Goal: Information Seeking & Learning: Learn about a topic

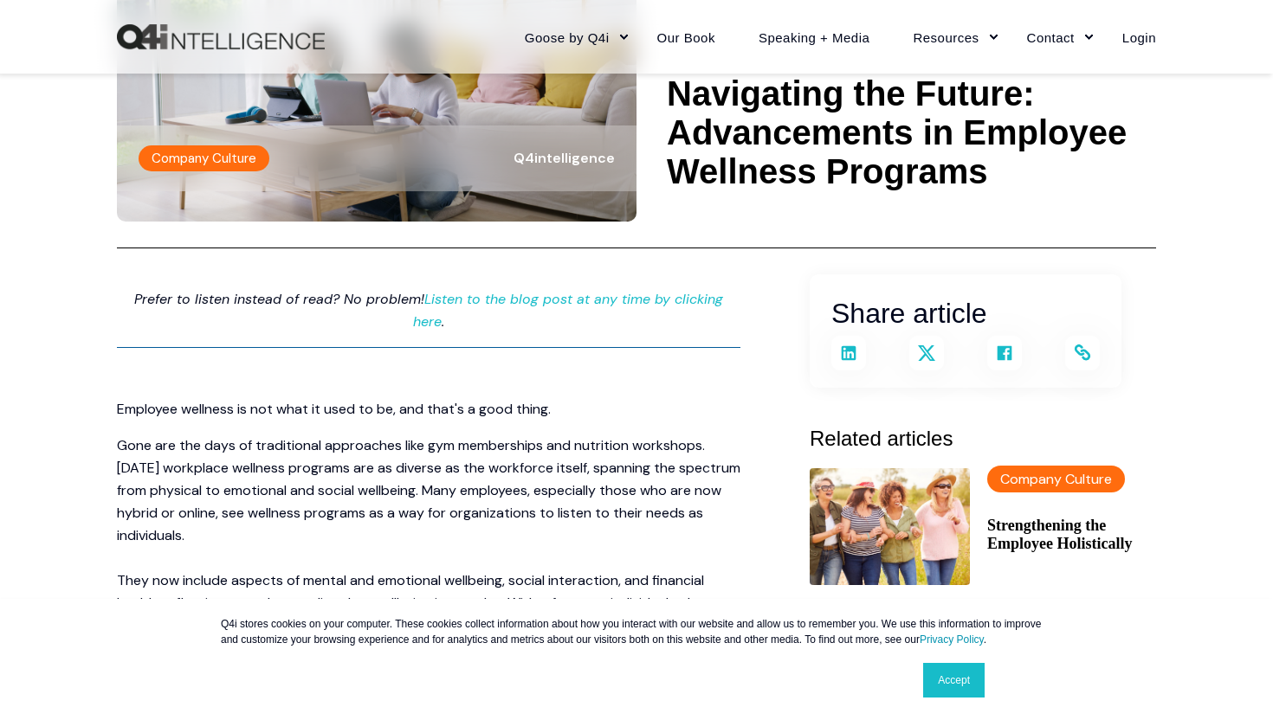
scroll to position [199, 0]
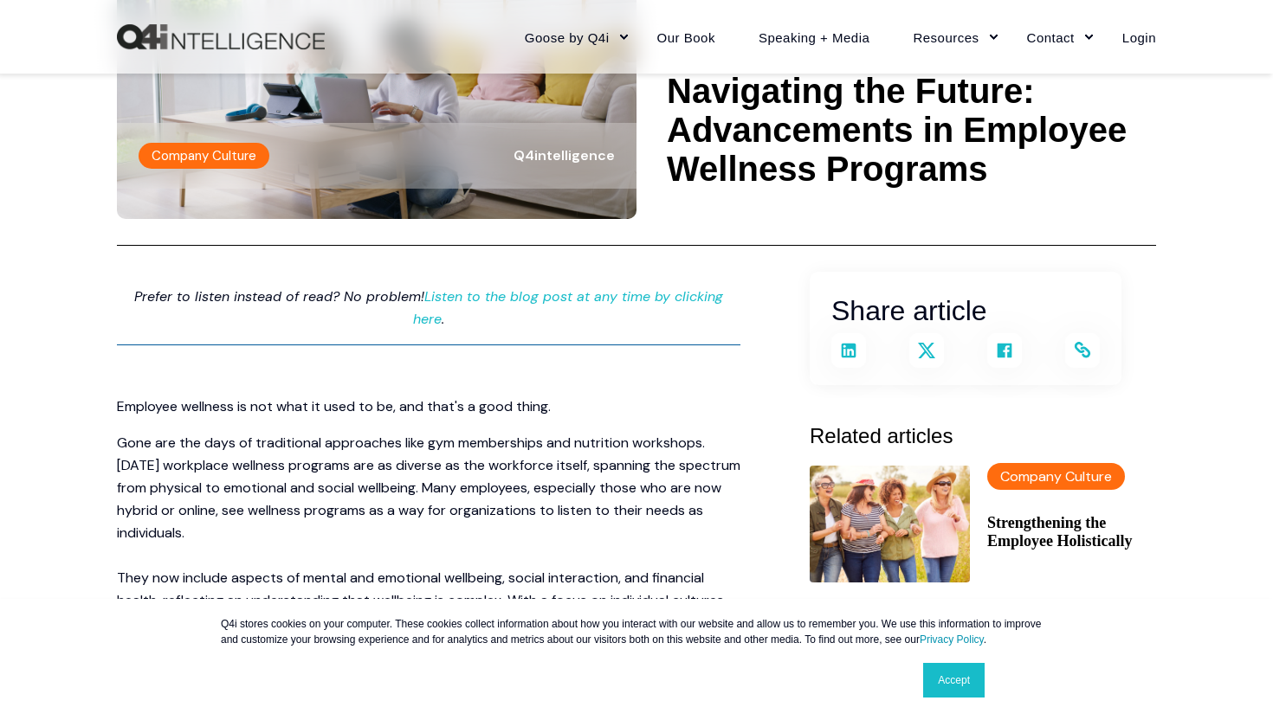
click at [949, 676] on link "Accept" at bounding box center [953, 680] width 61 height 35
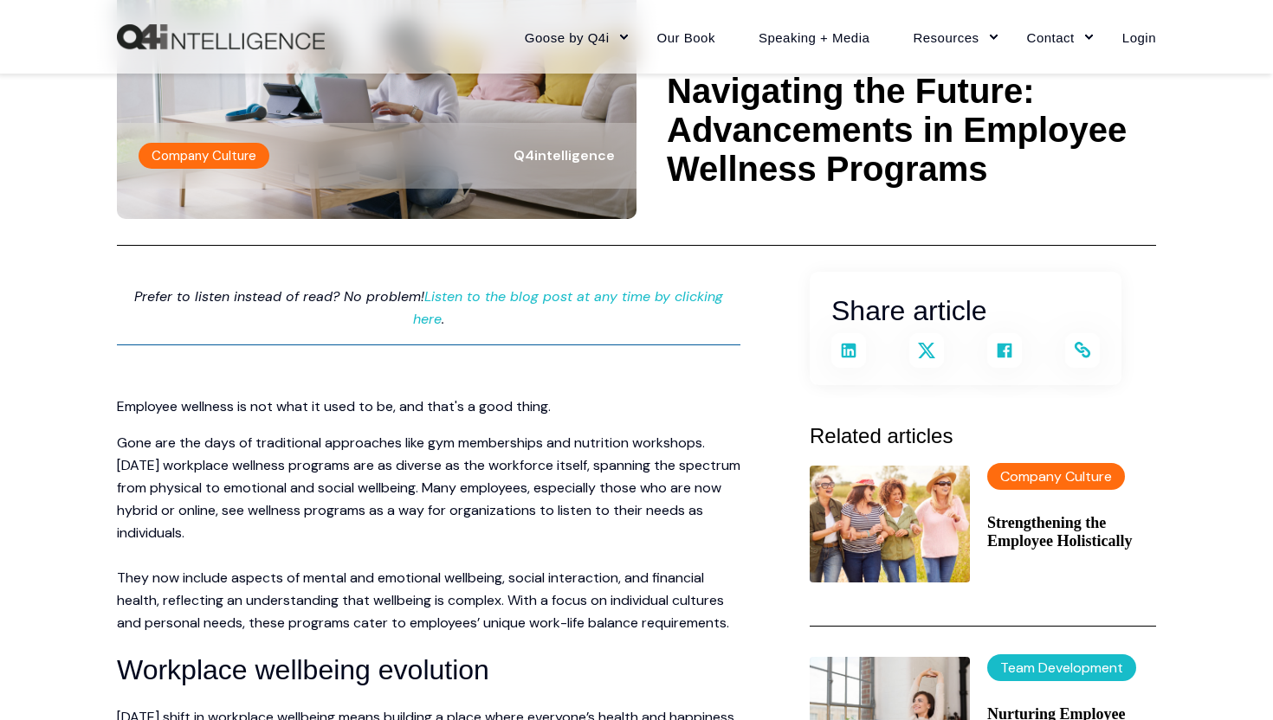
click at [339, 468] on p "Gone are the days of traditional approaches like gym memberships and nutrition …" at bounding box center [428, 533] width 623 height 203
drag, startPoint x: 491, startPoint y: 468, endPoint x: 574, endPoint y: 508, distance: 92.2
click at [574, 508] on p "Gone are the days of traditional approaches like gym memberships and nutrition …" at bounding box center [428, 533] width 623 height 203
click at [284, 560] on p "Gone are the days of traditional approaches like gym memberships and nutrition …" at bounding box center [428, 533] width 623 height 203
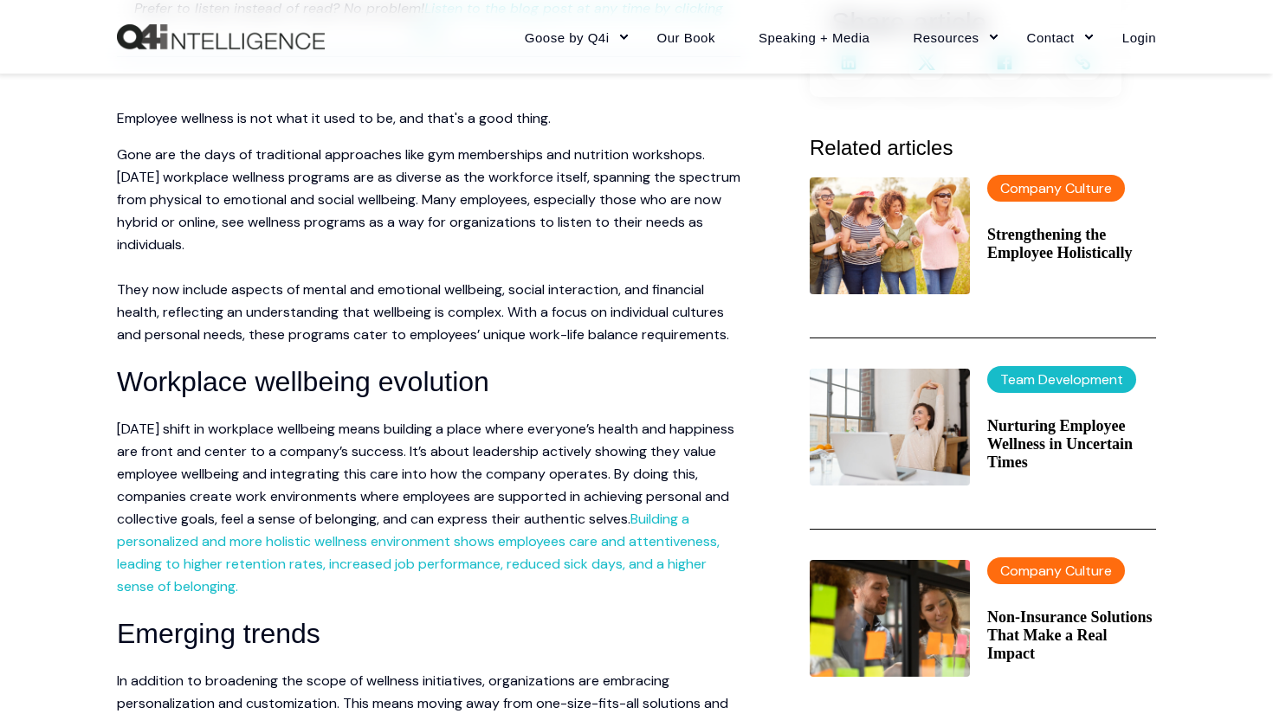
scroll to position [492, 0]
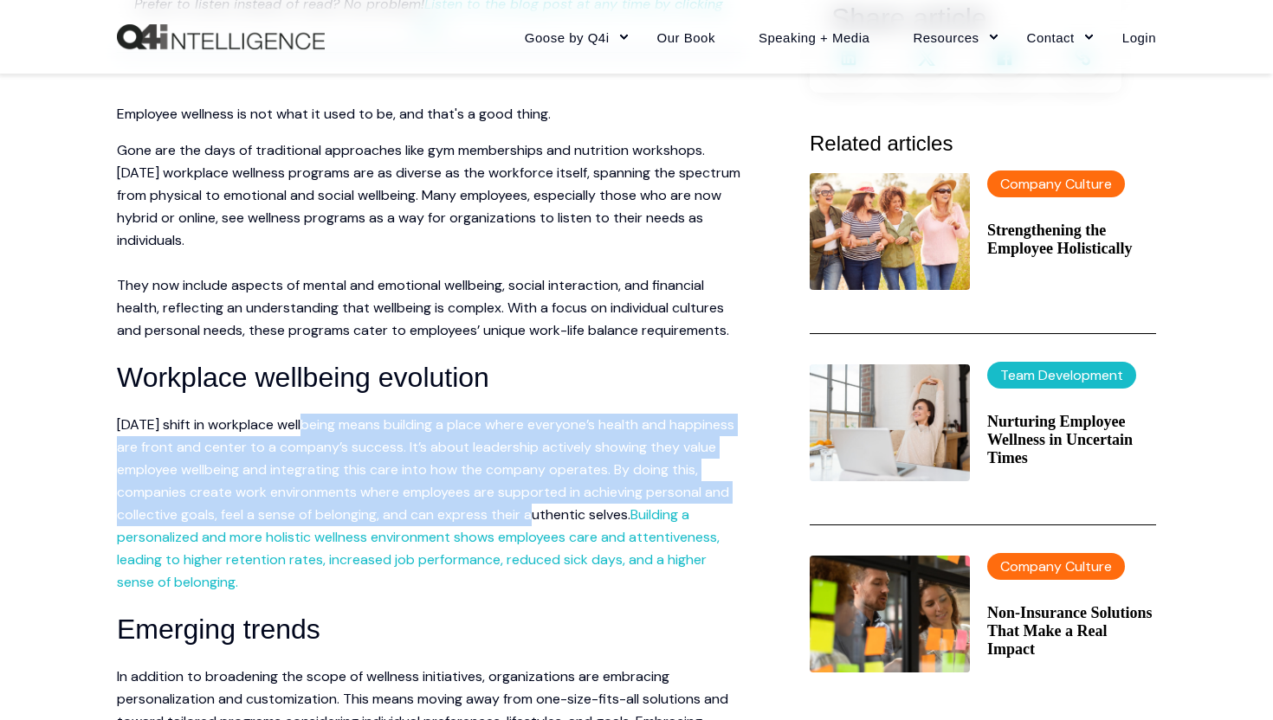
drag, startPoint x: 306, startPoint y: 403, endPoint x: 614, endPoint y: 484, distance: 318.8
click at [614, 484] on p "[DATE] shift in workplace wellbeing means building a place where everyone’s hea…" at bounding box center [428, 504] width 623 height 180
click at [564, 451] on p "[DATE] shift in workplace wellbeing means building a place where everyone’s hea…" at bounding box center [428, 504] width 623 height 180
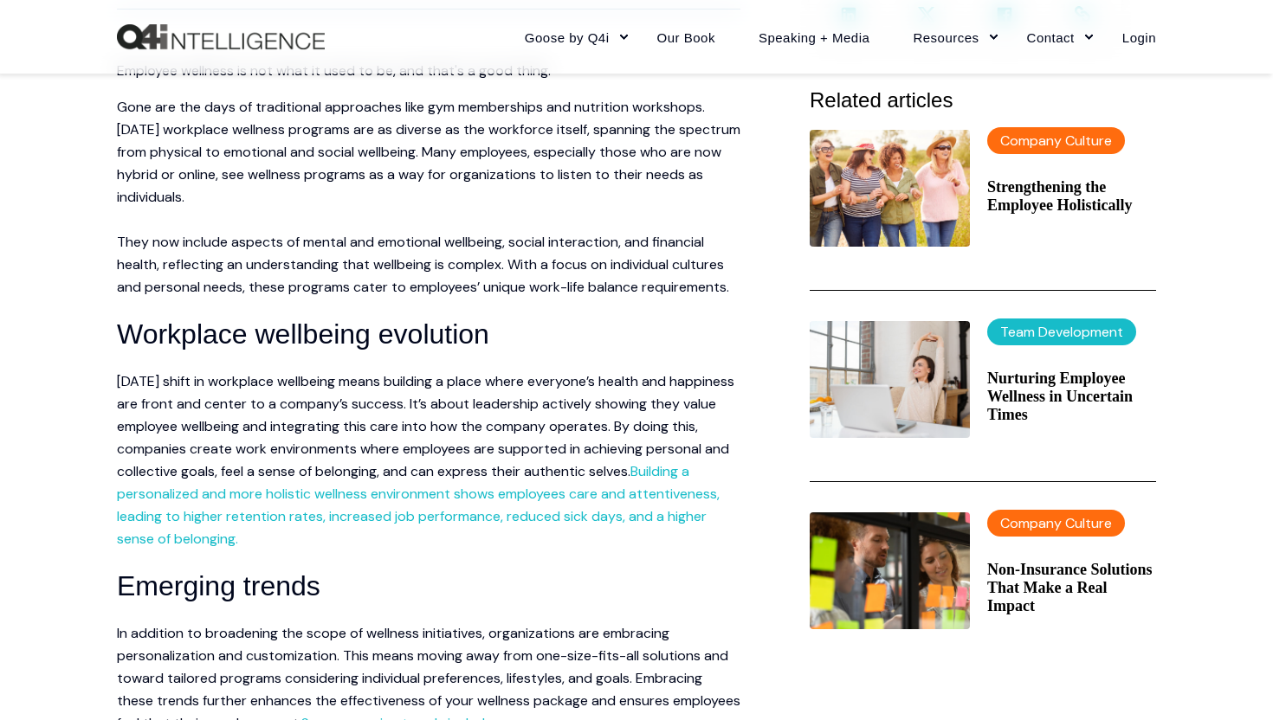
scroll to position [549, 0]
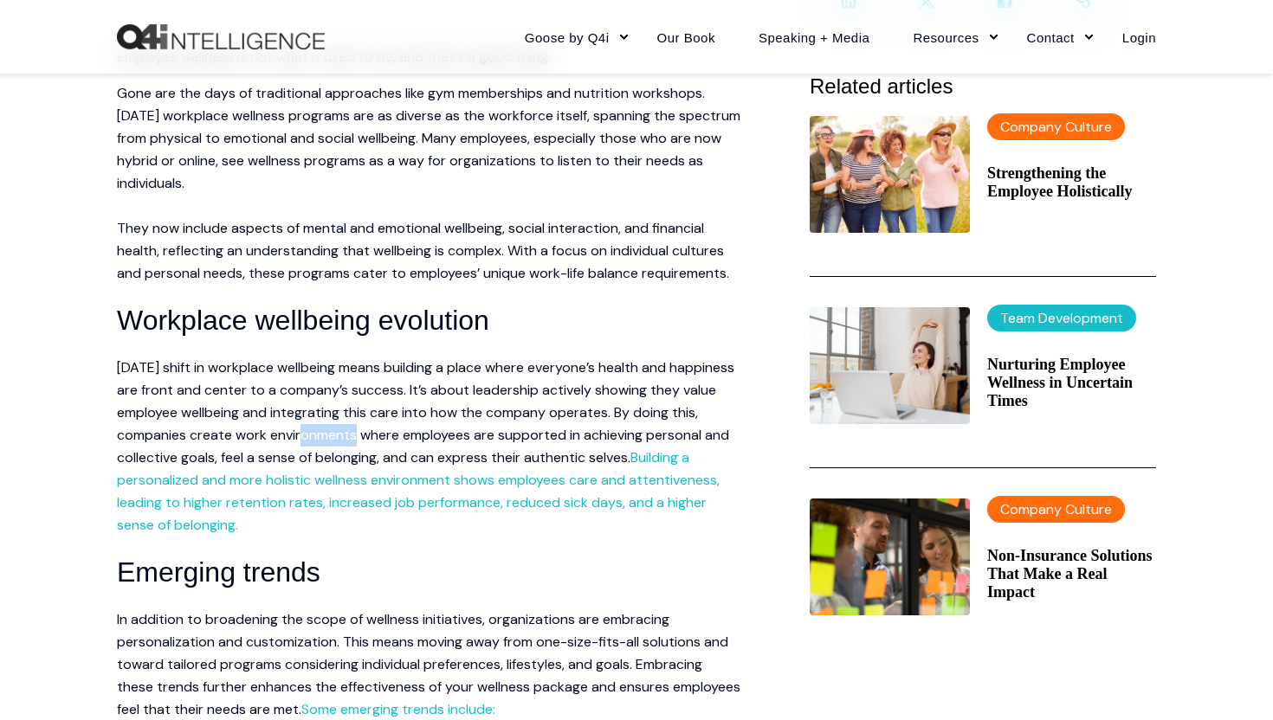
drag, startPoint x: 365, startPoint y: 412, endPoint x: 418, endPoint y: 414, distance: 52.8
click at [418, 414] on p "[DATE] shift in workplace wellbeing means building a place where everyone’s hea…" at bounding box center [428, 447] width 623 height 180
drag, startPoint x: 428, startPoint y: 414, endPoint x: 341, endPoint y: 413, distance: 86.6
click at [341, 413] on p "[DATE] shift in workplace wellbeing means building a place where everyone’s hea…" at bounding box center [428, 447] width 623 height 180
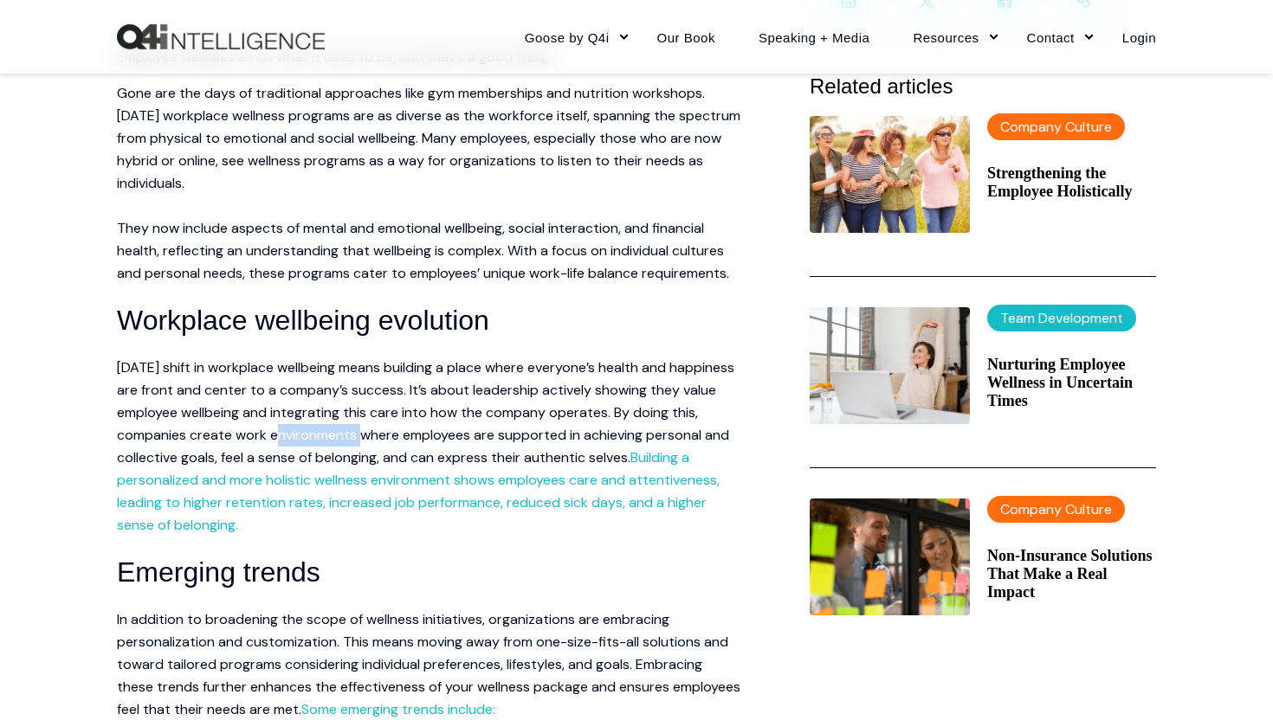
click at [341, 411] on p "[DATE] shift in workplace wellbeing means building a place where everyone’s hea…" at bounding box center [428, 447] width 623 height 180
drag, startPoint x: 338, startPoint y: 415, endPoint x: 409, endPoint y: 409, distance: 72.1
click at [403, 409] on p "[DATE] shift in workplace wellbeing means building a place where everyone’s hea…" at bounding box center [428, 447] width 623 height 180
drag, startPoint x: 425, startPoint y: 415, endPoint x: 339, endPoint y: 412, distance: 85.7
click at [339, 412] on p "[DATE] shift in workplace wellbeing means building a place where everyone’s hea…" at bounding box center [428, 447] width 623 height 180
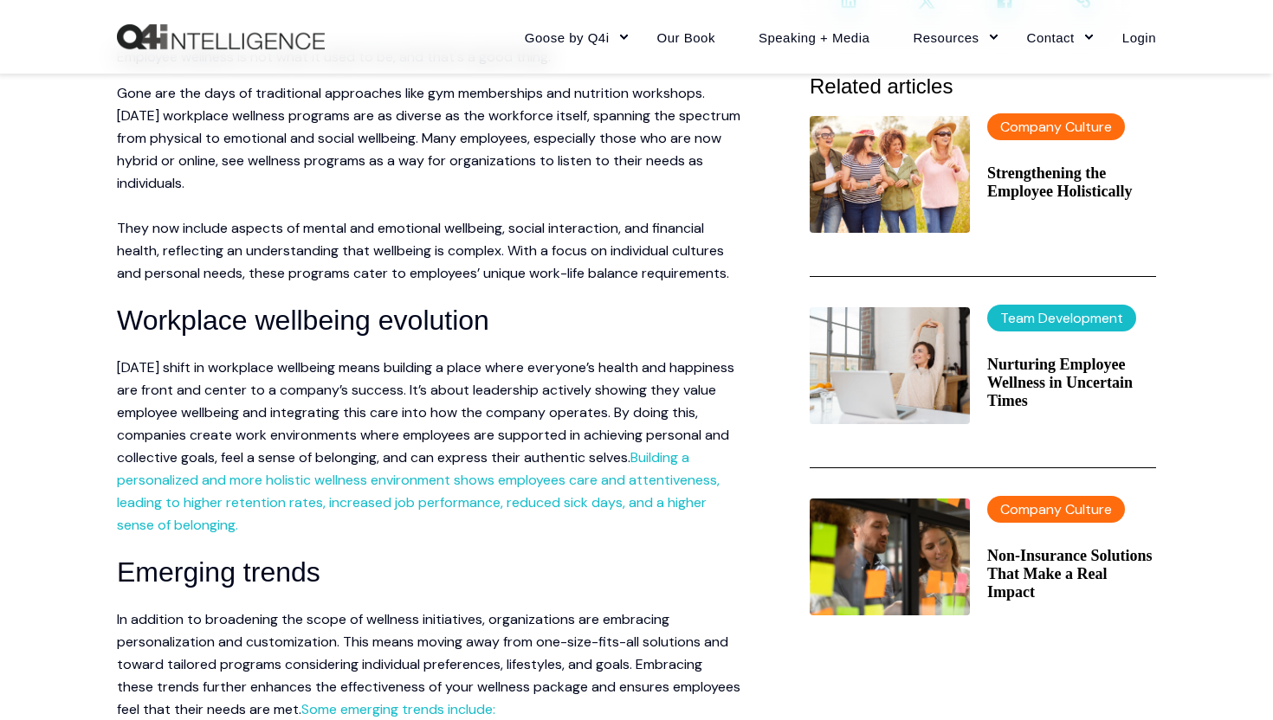
click at [490, 403] on p "[DATE] shift in workplace wellbeing means building a place where everyone’s hea…" at bounding box center [428, 447] width 623 height 180
drag, startPoint x: 279, startPoint y: 429, endPoint x: 308, endPoint y: 436, distance: 30.2
click at [308, 436] on p "[DATE] shift in workplace wellbeing means building a place where everyone’s hea…" at bounding box center [428, 447] width 623 height 180
drag, startPoint x: 306, startPoint y: 435, endPoint x: 276, endPoint y: 430, distance: 30.7
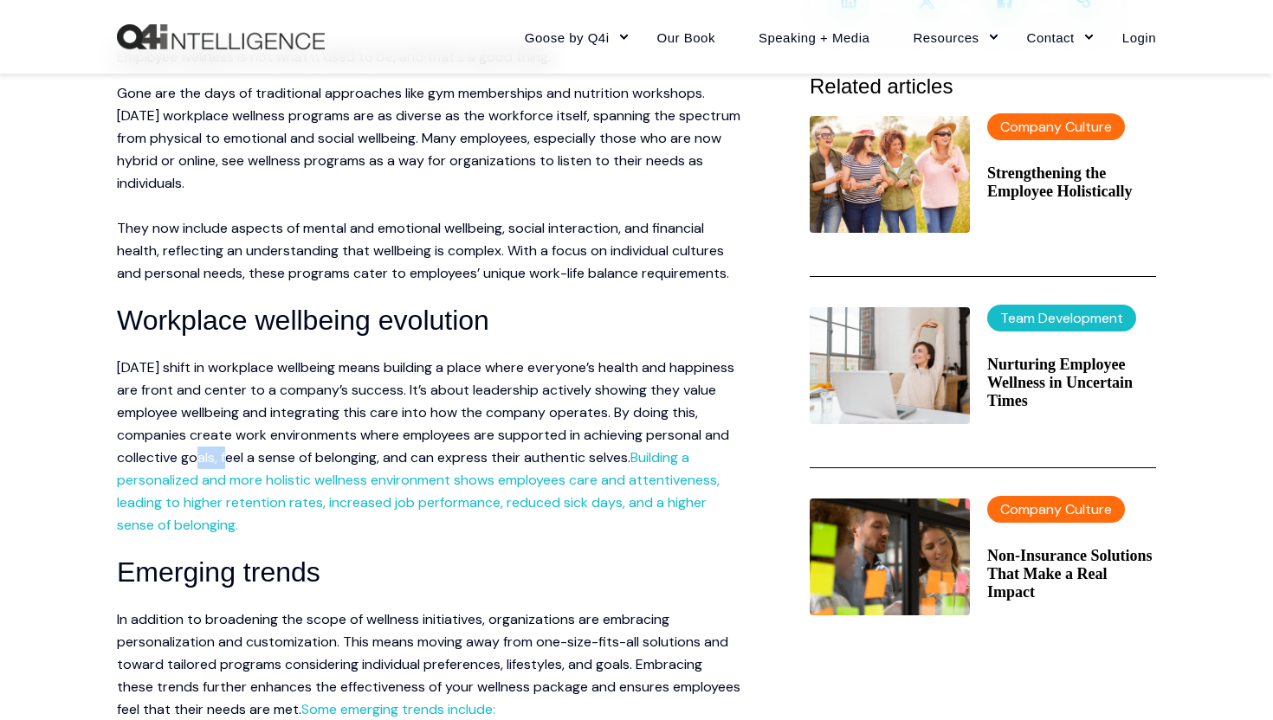
click at [276, 430] on p "[DATE] shift in workplace wellbeing means building a place where everyone’s hea…" at bounding box center [428, 447] width 623 height 180
click at [235, 429] on p "[DATE] shift in workplace wellbeing means building a place where everyone’s hea…" at bounding box center [428, 447] width 623 height 180
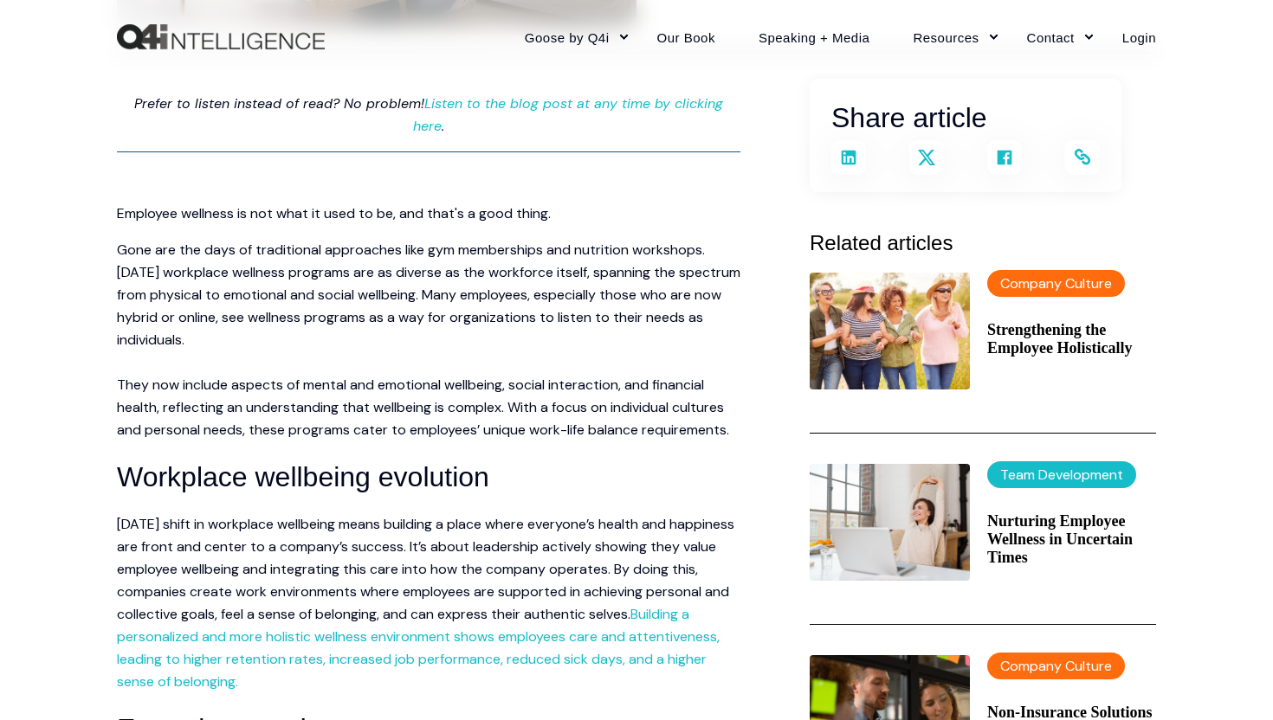
scroll to position [0, 0]
